Goal: Navigation & Orientation: Find specific page/section

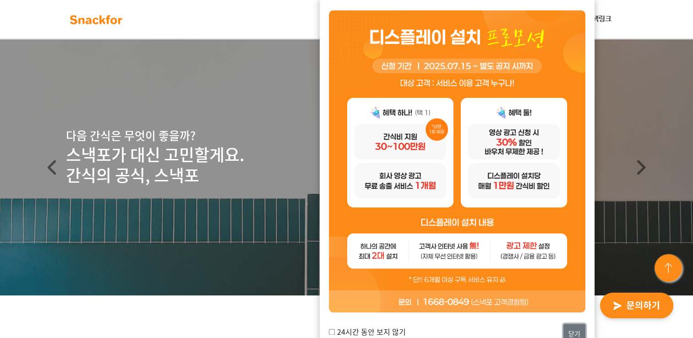
click at [568, 331] on button "닫기" at bounding box center [574, 334] width 22 height 20
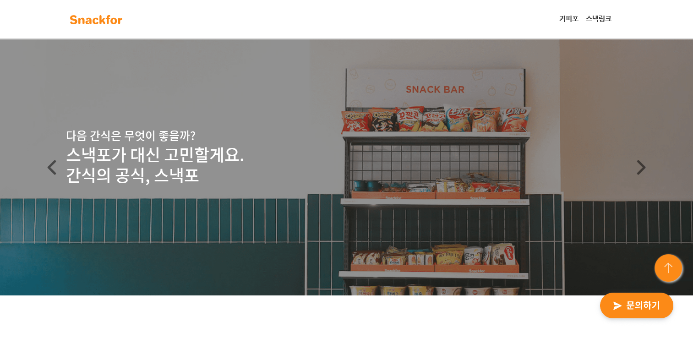
click at [601, 15] on link "스낵링크" at bounding box center [598, 19] width 33 height 18
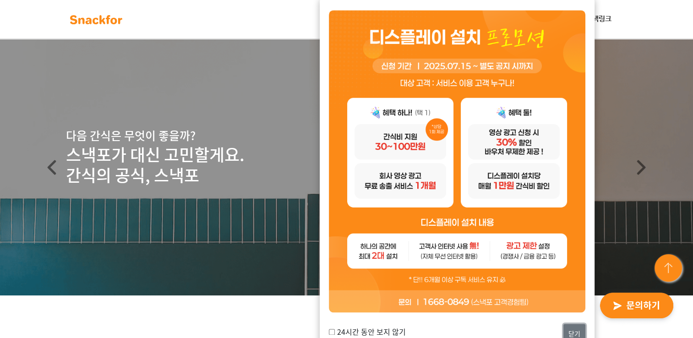
click at [577, 333] on button "닫기" at bounding box center [574, 334] width 22 height 20
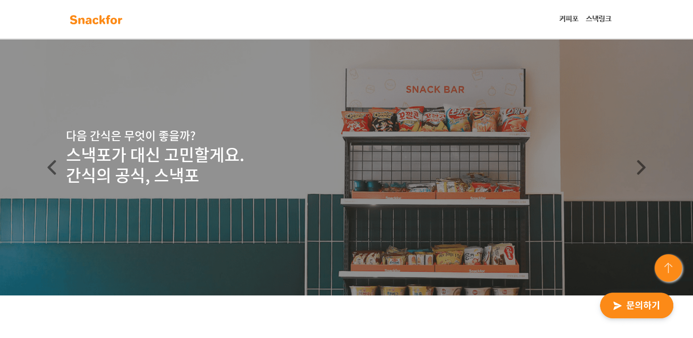
click at [565, 17] on link "커피포" at bounding box center [569, 19] width 27 height 18
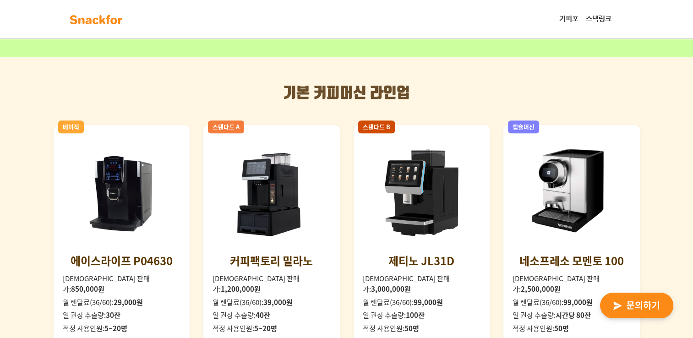
scroll to position [835, 0]
